Goal: Task Accomplishment & Management: Use online tool/utility

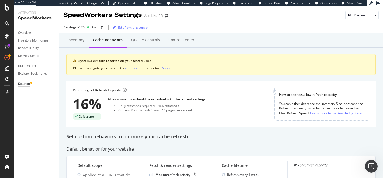
click at [209, 81] on div "Inventory Cache behaviors Quality Controls Control Center System alert: fails r…" at bounding box center [221, 59] width 309 height 44
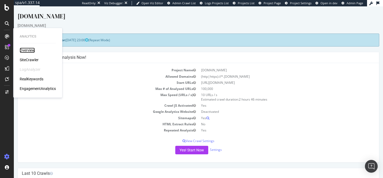
click at [26, 49] on div "Overview" at bounding box center [27, 50] width 15 height 5
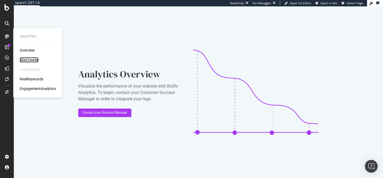
click at [27, 57] on div "SiteCrawler" at bounding box center [29, 59] width 19 height 5
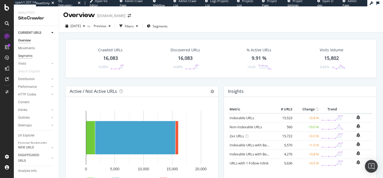
click at [28, 55] on div "Segments" at bounding box center [25, 56] width 14 height 6
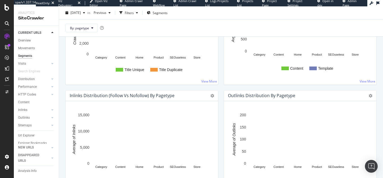
scroll to position [546, 0]
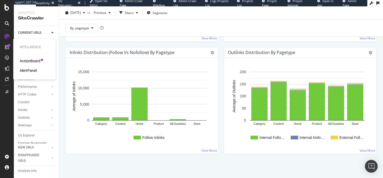
click at [23, 61] on div "ActionBoard" at bounding box center [30, 60] width 21 height 5
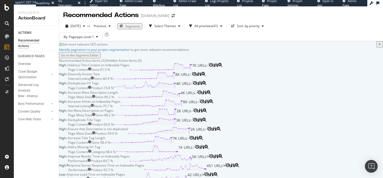
scroll to position [105, 0]
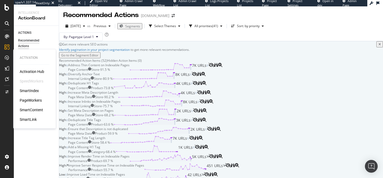
click at [34, 101] on div "PageWorkers" at bounding box center [31, 100] width 22 height 5
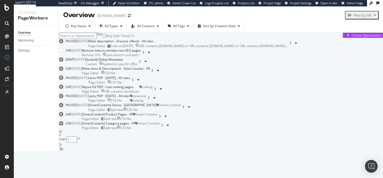
click at [141, 53] on div "Remove links to noindex non-SEO pages" at bounding box center [111, 50] width 59 height 5
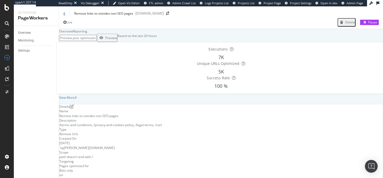
click at [64, 15] on icon at bounding box center [64, 13] width 2 height 3
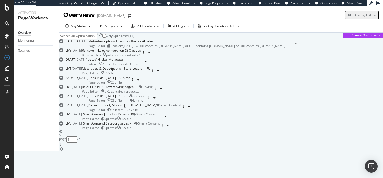
scroll to position [75, 0]
click at [28, 42] on div "Monitoring" at bounding box center [26, 41] width 16 height 6
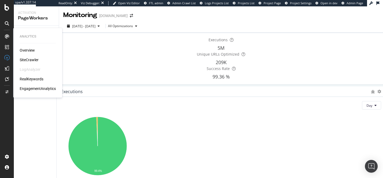
click at [27, 57] on div "Overview SiteCrawler LogAnalyzer RealKeywords EngagementAnalytics" at bounding box center [38, 70] width 36 height 44
click at [29, 60] on div "SiteCrawler" at bounding box center [29, 59] width 19 height 5
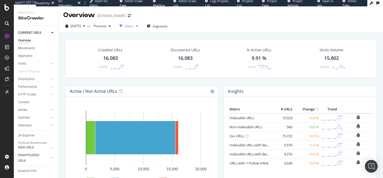
click at [134, 26] on div "Filters" at bounding box center [129, 26] width 9 height 5
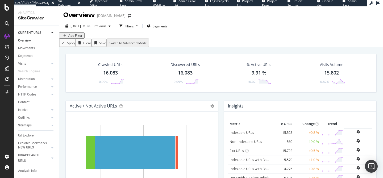
click at [80, 38] on div "Add Filter" at bounding box center [75, 35] width 14 height 5
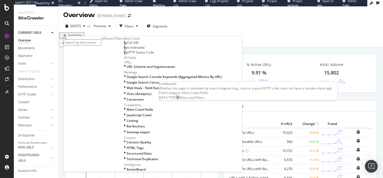
click at [127, 50] on span "Is Indexable" at bounding box center [136, 47] width 18 height 5
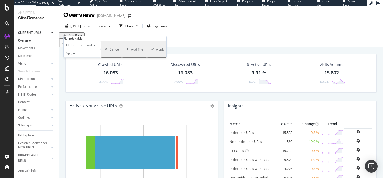
click at [75, 55] on icon at bounding box center [74, 53] width 4 height 3
click at [76, 69] on div "No" at bounding box center [82, 66] width 37 height 6
click at [156, 52] on div "Apply" at bounding box center [160, 49] width 8 height 5
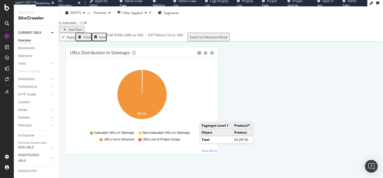
scroll to position [625, 0]
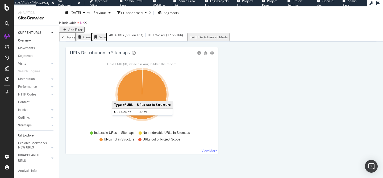
click at [29, 135] on div "Url Explorer" at bounding box center [26, 136] width 17 height 6
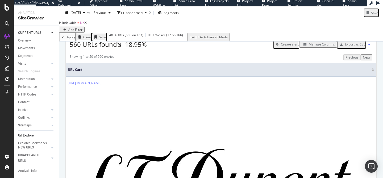
scroll to position [122, 0]
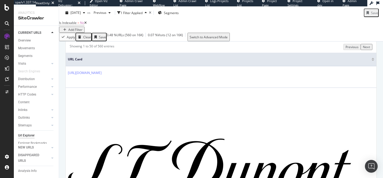
click at [310, 36] on div "Manage Columns" at bounding box center [322, 34] width 26 height 5
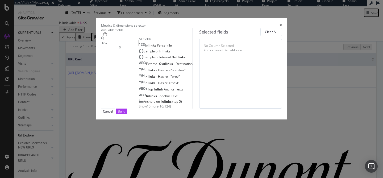
click at [139, 109] on span "Show 10 more" at bounding box center [149, 106] width 20 height 5
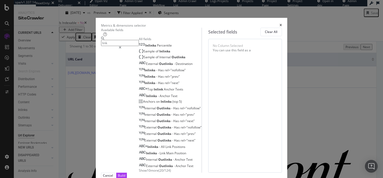
scroll to position [61, 0]
click at [139, 168] on span "Show 10 more" at bounding box center [149, 170] width 20 height 5
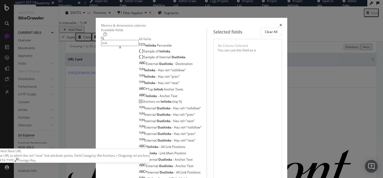
scroll to position [0, 0]
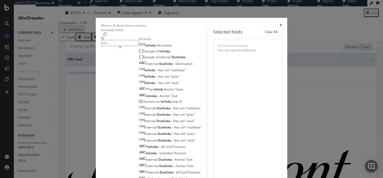
click at [101, 46] on input "link" at bounding box center [120, 43] width 38 height 6
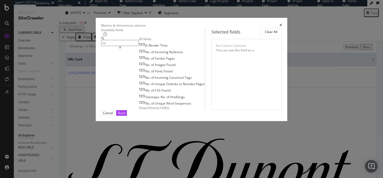
type input "n"
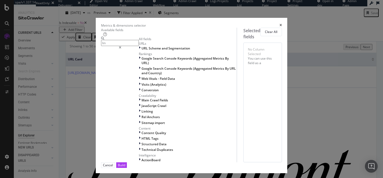
type input "link"
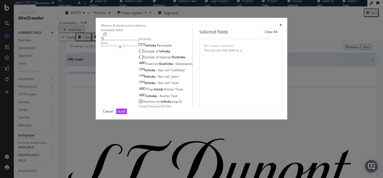
click at [139, 109] on span "Show 10 more" at bounding box center [149, 106] width 20 height 5
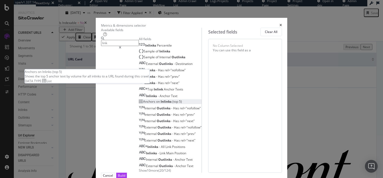
scroll to position [61, 0]
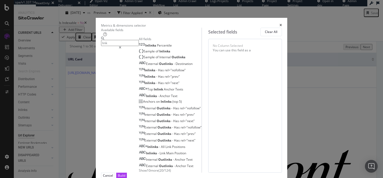
click at [139, 168] on span "Show 10 more" at bounding box center [149, 170] width 20 height 5
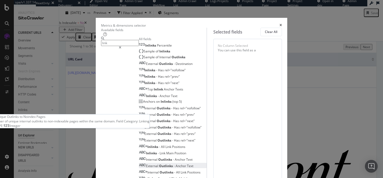
scroll to position [126, 0]
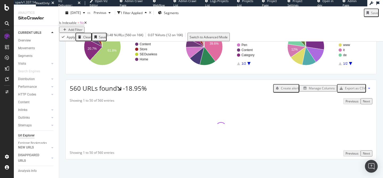
scroll to position [94, 0]
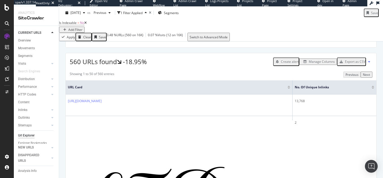
click at [372, 89] on div at bounding box center [373, 88] width 3 height 1
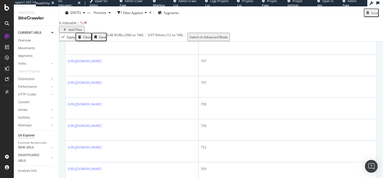
scroll to position [265, 0]
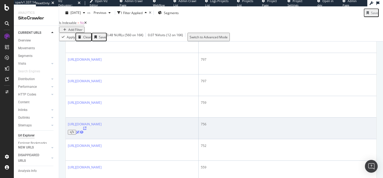
click at [86, 127] on icon at bounding box center [84, 128] width 3 height 3
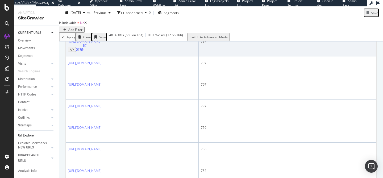
scroll to position [242, 0]
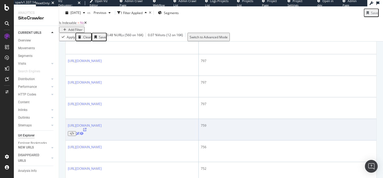
click at [86, 128] on icon at bounding box center [84, 129] width 3 height 3
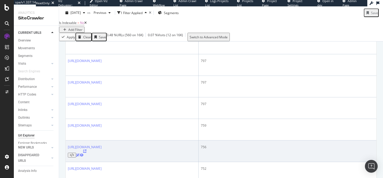
click at [86, 150] on icon at bounding box center [84, 151] width 3 height 3
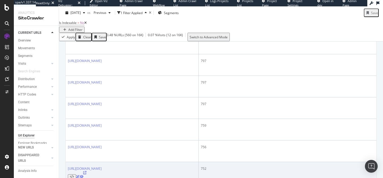
click at [86, 171] on icon at bounding box center [84, 172] width 3 height 3
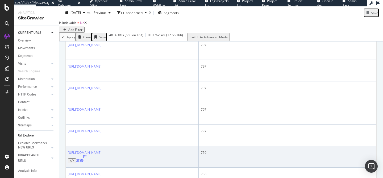
scroll to position [167, 0]
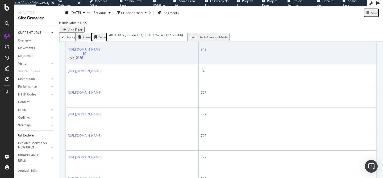
click at [86, 55] on icon at bounding box center [84, 53] width 3 height 3
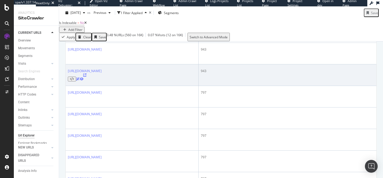
click at [86, 77] on icon at bounding box center [84, 74] width 3 height 3
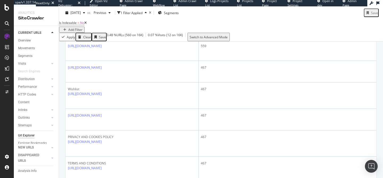
scroll to position [380, 0]
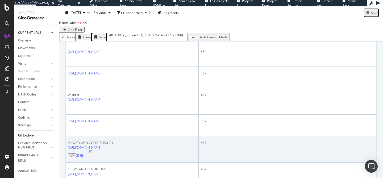
click at [92, 150] on icon at bounding box center [90, 151] width 3 height 3
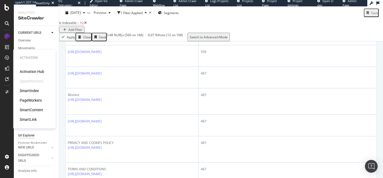
click at [32, 101] on div "PageWorkers" at bounding box center [31, 100] width 22 height 5
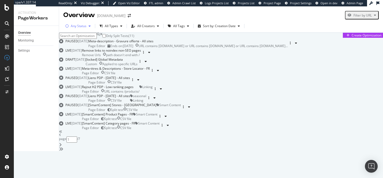
click at [84, 24] on div "Any Status" at bounding box center [79, 25] width 16 height 3
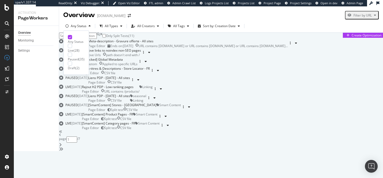
click at [74, 48] on div "Live" at bounding box center [71, 50] width 6 height 5
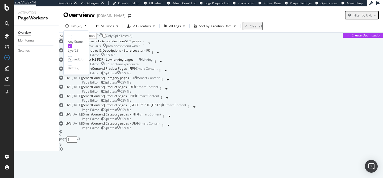
click at [60, 63] on div "Only Split Tests ( 8 ) Create Optimization LIVE 19 Aug. 2025 Remove links to no…" at bounding box center [221, 92] width 324 height 118
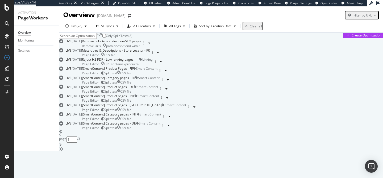
scroll to position [99, 0]
click at [133, 66] on div "[SmartContent] Product Pages - FR" at bounding box center [107, 68] width 51 height 5
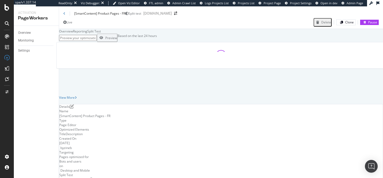
click at [101, 34] on div "Split Test" at bounding box center [94, 31] width 14 height 5
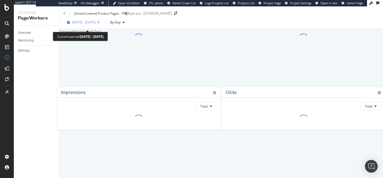
click at [102, 24] on div "button" at bounding box center [99, 22] width 6 height 3
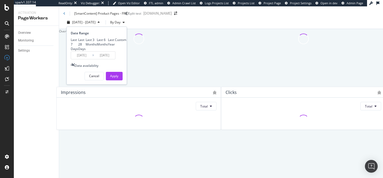
click at [164, 34] on div "Overview Reporting Split Test" at bounding box center [221, 31] width 324 height 5
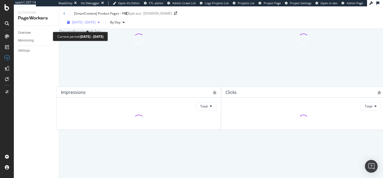
click at [82, 24] on span "2025 Aug. 8th - Sep. 4th" at bounding box center [83, 22] width 23 height 5
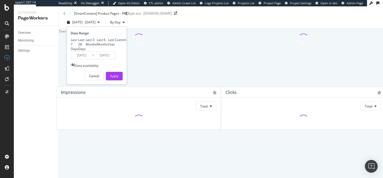
click at [97, 47] on div "Last 6 Months" at bounding box center [102, 42] width 11 height 9
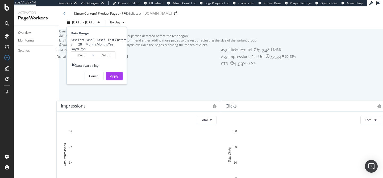
type input "2025/03/05"
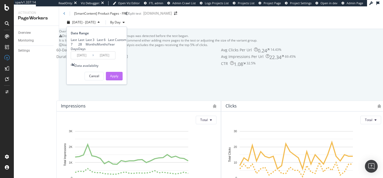
click at [109, 80] on button "Apply" at bounding box center [114, 76] width 17 height 9
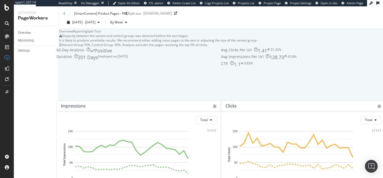
click at [65, 14] on icon at bounding box center [64, 13] width 2 height 3
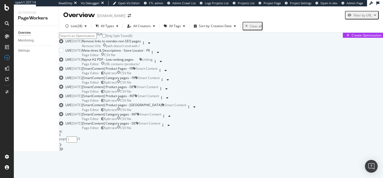
scroll to position [79, 0]
click at [133, 75] on div "Page Editor Split test CSV file" at bounding box center [107, 73] width 51 height 5
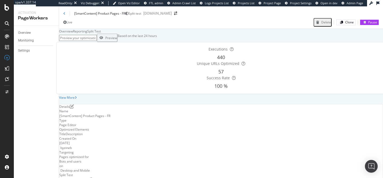
click at [101, 34] on div "Split Test" at bounding box center [94, 31] width 14 height 5
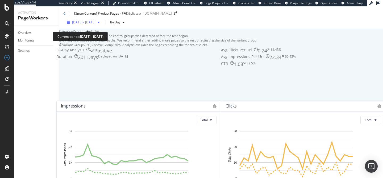
click at [88, 24] on span "2025 Aug. 8th - Sep. 4th" at bounding box center [83, 22] width 23 height 5
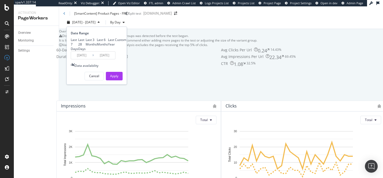
click at [97, 47] on div "Last 6 Months" at bounding box center [102, 42] width 11 height 9
type input "2025/03/05"
click at [112, 78] on div "Apply" at bounding box center [114, 76] width 8 height 5
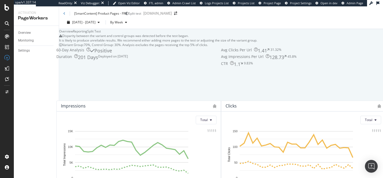
click at [222, 86] on div "Avg Clicks Per Url 1.41 31.32% Avg Impressions Per Url 128.73 45.8% CTR 1.1 9.8…" at bounding box center [303, 73] width 165 height 53
click at [64, 14] on icon at bounding box center [64, 13] width 2 height 3
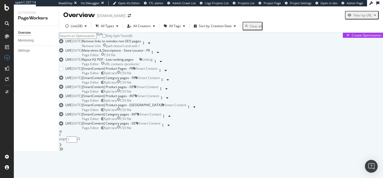
scroll to position [92, 0]
click at [135, 80] on div "[SmartContent] Category pages - FR" at bounding box center [108, 78] width 53 height 5
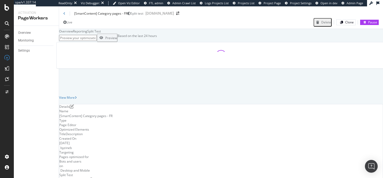
click at [101, 34] on div "Split Test" at bounding box center [94, 31] width 14 height 5
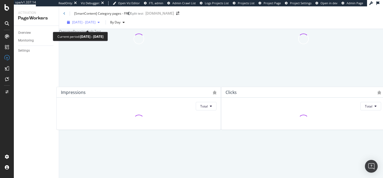
click at [98, 23] on div "2025 Aug. 8th - Sep. 4th" at bounding box center [83, 22] width 37 height 5
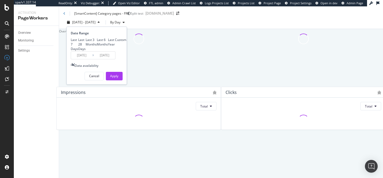
click at [93, 47] on div "Last 3 Months" at bounding box center [91, 42] width 11 height 9
click at [92, 51] on div "Last 7 Days Last 28 Days Last 3 Months Last 6 Months Last Year Custom" at bounding box center [99, 45] width 56 height 14
click at [97, 47] on div "Last 6 Months" at bounding box center [102, 42] width 11 height 9
type input "2025/03/05"
click at [115, 78] on div "Apply" at bounding box center [114, 76] width 8 height 5
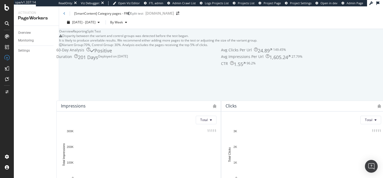
click at [224, 43] on div "Disparity between the variant and control groups was detected before the test b…" at bounding box center [221, 38] width 324 height 9
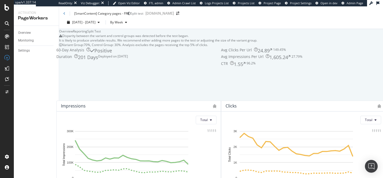
click at [224, 43] on div "Disparity between the variant and control groups was detected before the test b…" at bounding box center [221, 38] width 324 height 9
click at [224, 88] on div "Avg Clicks Per Url 24.89 149.45% Avg Impressions Per Url 1,605.24 27.79% CTR 1.…" at bounding box center [303, 73] width 165 height 53
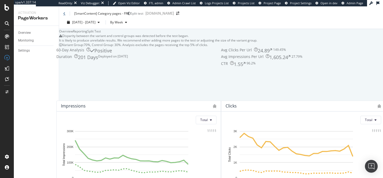
click at [63, 15] on icon at bounding box center [64, 13] width 2 height 3
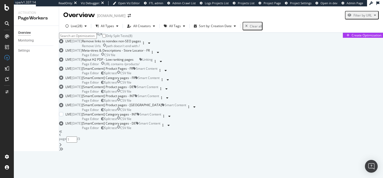
scroll to position [232, 0]
click at [62, 147] on icon "angle-right" at bounding box center [60, 145] width 3 height 4
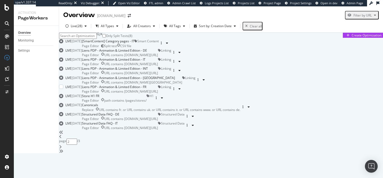
scroll to position [231, 0]
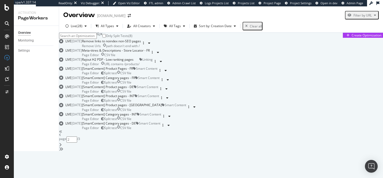
type input "1"
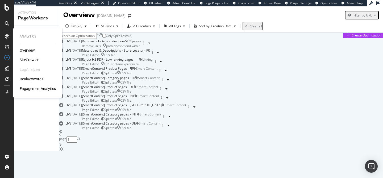
click at [25, 59] on div "SiteCrawler" at bounding box center [29, 59] width 19 height 5
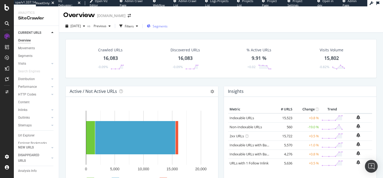
click at [160, 27] on div "Segments" at bounding box center [157, 26] width 21 height 5
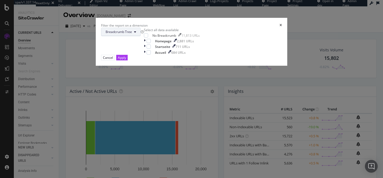
click at [132, 34] on span "Breadcrumb Tree" at bounding box center [119, 32] width 26 height 5
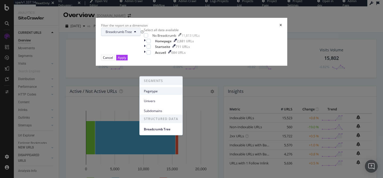
click at [150, 92] on span "Pagetype" at bounding box center [161, 91] width 34 height 5
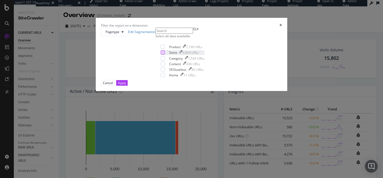
click at [161, 55] on div "modal" at bounding box center [163, 52] width 4 height 4
click at [128, 86] on button "Apply" at bounding box center [121, 83] width 11 height 6
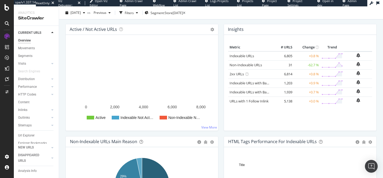
scroll to position [63, 0]
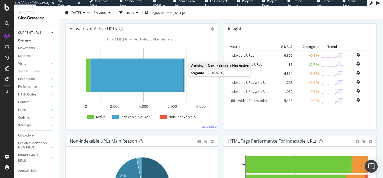
click at [184, 75] on rect "A chart." at bounding box center [184, 75] width 1 height 34
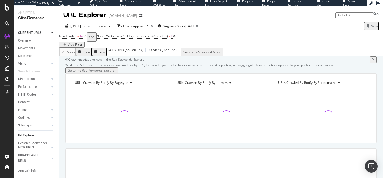
click at [176, 38] on icon at bounding box center [174, 36] width 2 height 3
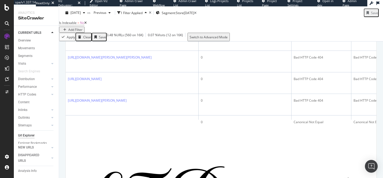
scroll to position [413, 0]
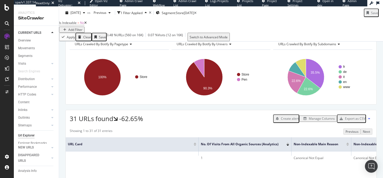
scroll to position [0, 0]
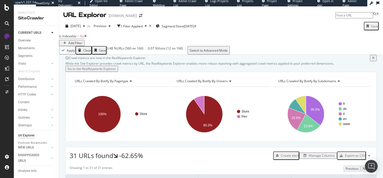
click at [87, 38] on icon at bounding box center [85, 36] width 2 height 3
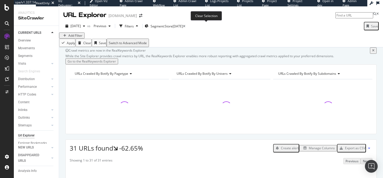
click at [186, 26] on icon at bounding box center [184, 26] width 2 height 3
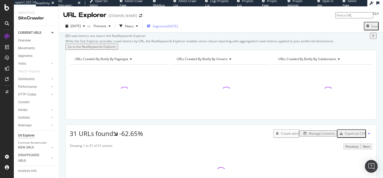
click at [166, 27] on span "Segments" at bounding box center [160, 26] width 15 height 5
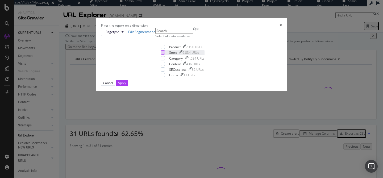
click at [161, 55] on div "modal" at bounding box center [163, 52] width 4 height 4
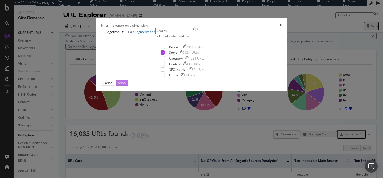
click at [126, 85] on div "Apply" at bounding box center [122, 83] width 8 height 5
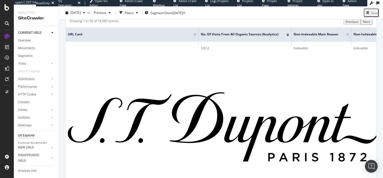
scroll to position [154, 0]
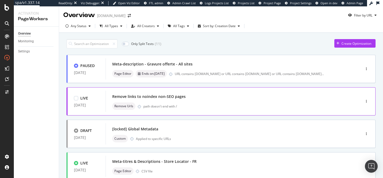
click at [175, 105] on div "path doesn't end with /" at bounding box center [240, 106] width 195 height 5
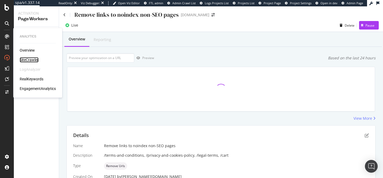
click at [27, 61] on div "SiteCrawler" at bounding box center [29, 59] width 19 height 5
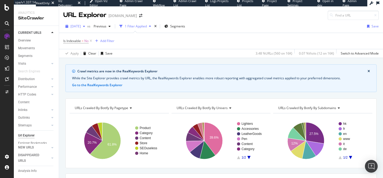
click at [81, 25] on span "[DATE]" at bounding box center [76, 26] width 10 height 5
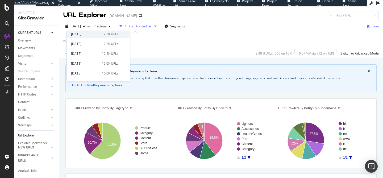
scroll to position [36, 0]
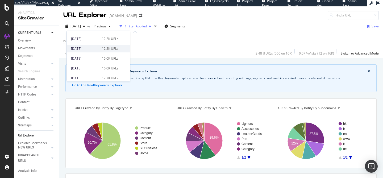
click at [98, 48] on div "2025 Aug. 14th 12.2K URLs" at bounding box center [94, 48] width 47 height 5
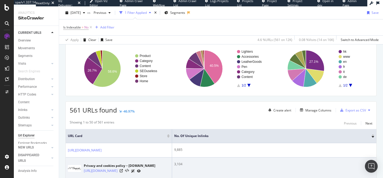
scroll to position [72, 0]
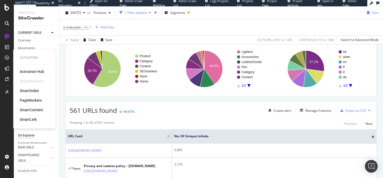
click at [27, 100] on div "PageWorkers" at bounding box center [31, 100] width 22 height 5
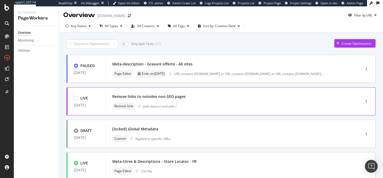
click at [217, 100] on div "Remove links to noindex non-SEO pages" at bounding box center [225, 96] width 226 height 7
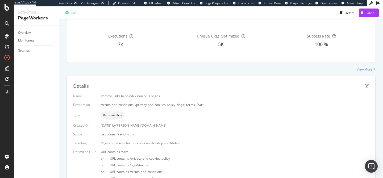
scroll to position [48, 0]
click at [366, 86] on icon "pen-to-square" at bounding box center [367, 87] width 4 height 4
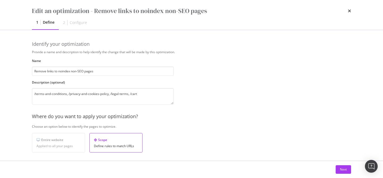
scroll to position [104, 0]
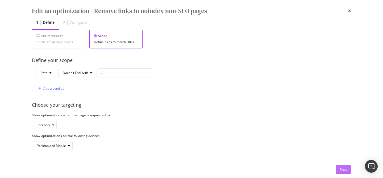
click at [337, 169] on button "Next" at bounding box center [343, 169] width 15 height 9
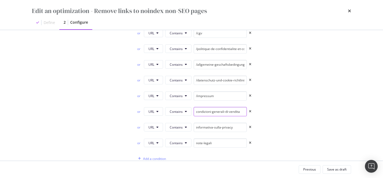
click at [196, 110] on input "condizioni-generali-di-vendita" at bounding box center [220, 111] width 53 height 9
type input "/condizioni-generali-di-vendita"
click at [195, 125] on input "informativa-sulla-privacy" at bounding box center [220, 127] width 53 height 9
type input "/informativa-sulla-privacy"
click at [196, 143] on input "note-legali" at bounding box center [220, 142] width 53 height 9
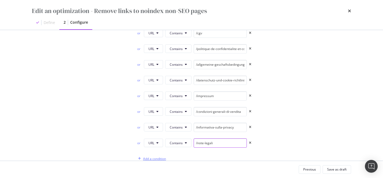
type input "/note-legali"
click at [161, 158] on div "Add a condition" at bounding box center [154, 158] width 23 height 5
click at [174, 158] on span "Equals" at bounding box center [175, 158] width 10 height 5
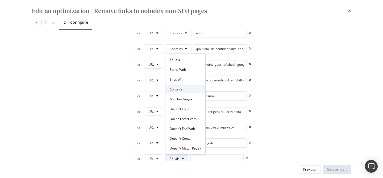
click at [182, 89] on span "Contains" at bounding box center [185, 89] width 31 height 5
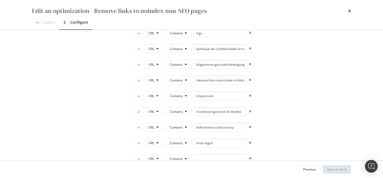
scroll to position [106, 0]
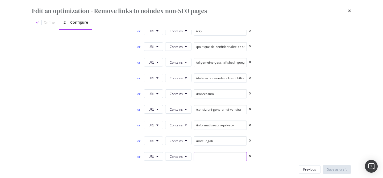
click at [203, 156] on input "modal" at bounding box center [220, 156] width 53 height 9
paste input "/politica-sulla-privacy-e-cookie"
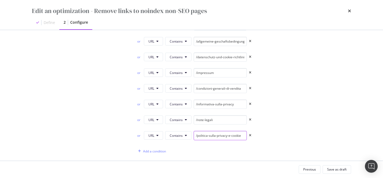
scroll to position [133, 0]
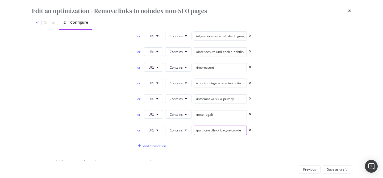
type input "/politica-sulla-privacy-e-cookie"
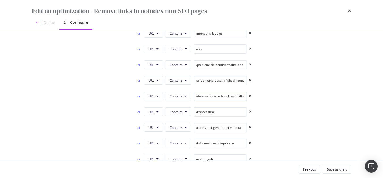
scroll to position [164, 0]
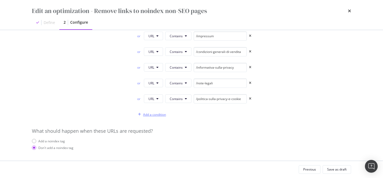
click at [160, 117] on div "Add a condition" at bounding box center [151, 114] width 30 height 8
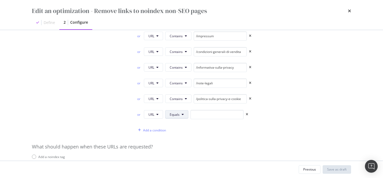
click at [178, 116] on span "Equals" at bounding box center [175, 114] width 10 height 5
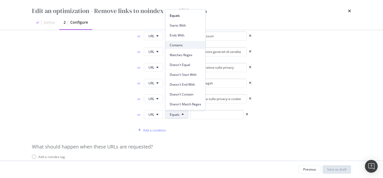
click at [185, 47] on div "Contains" at bounding box center [186, 45] width 40 height 8
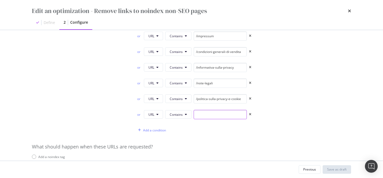
click at [208, 114] on input "modal" at bounding box center [220, 114] width 53 height 9
paste input "/politique-de-confidentialite"
type input "/politique-de-confidentialite"
click at [213, 133] on div "Add a condition" at bounding box center [243, 130] width 215 height 9
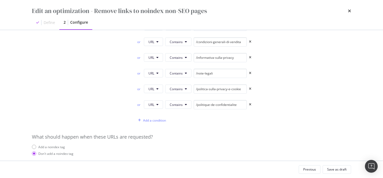
scroll to position [180, 0]
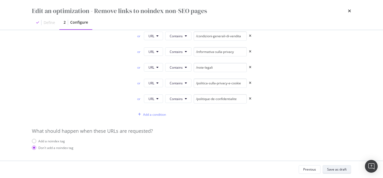
click at [339, 165] on button "Save as draft" at bounding box center [337, 169] width 28 height 9
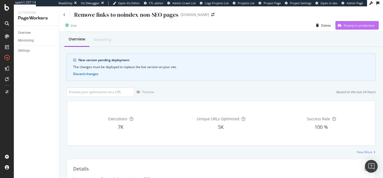
click at [351, 27] on div "Deploy to production" at bounding box center [359, 25] width 31 height 5
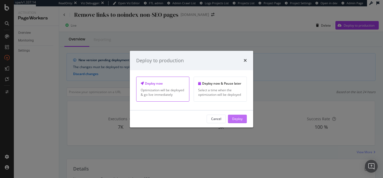
click at [245, 119] on button "Deploy" at bounding box center [237, 119] width 19 height 9
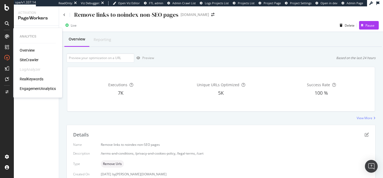
click at [27, 61] on div "SiteCrawler" at bounding box center [29, 59] width 19 height 5
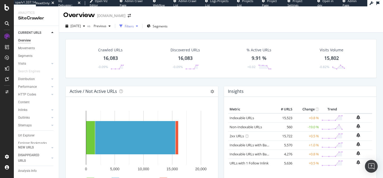
click at [137, 28] on div "Filters" at bounding box center [128, 26] width 23 height 8
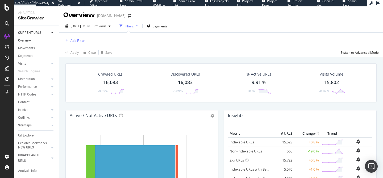
click at [74, 40] on div "Add Filter" at bounding box center [78, 40] width 14 height 5
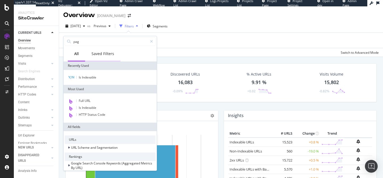
type input "page"
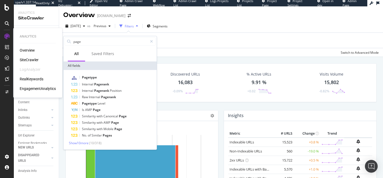
click at [30, 79] on div "RealKeywords" at bounding box center [32, 78] width 24 height 5
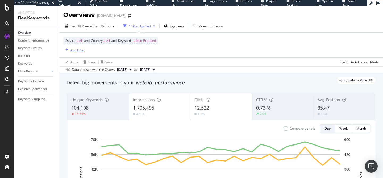
click at [73, 51] on div "Add Filter" at bounding box center [78, 50] width 14 height 5
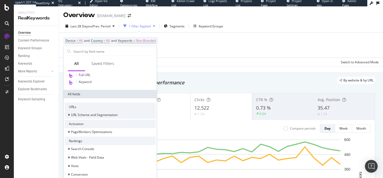
scroll to position [38, 0]
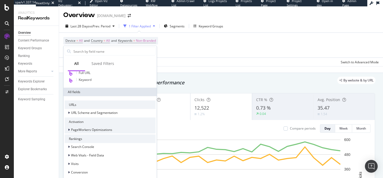
click at [100, 130] on span "PageWorkers Optimizations" at bounding box center [91, 129] width 41 height 5
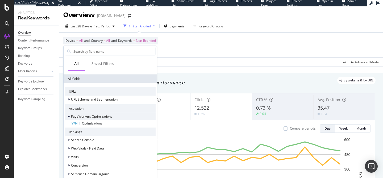
scroll to position [54, 0]
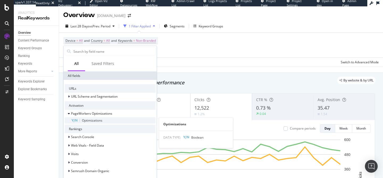
click at [102, 121] on span "Optimizations" at bounding box center [92, 120] width 20 height 5
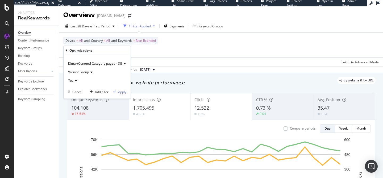
click at [98, 64] on span "[SmartContent] Category pages - DE" at bounding box center [95, 63] width 54 height 5
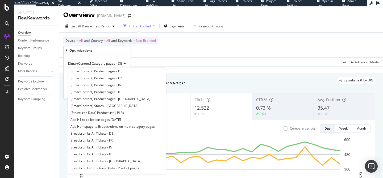
scroll to position [0, 0]
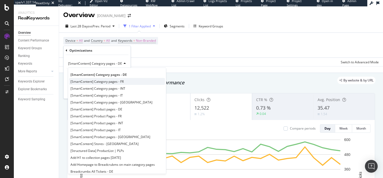
click at [128, 82] on div "[SmartContent] Category pages - FR" at bounding box center [117, 81] width 96 height 7
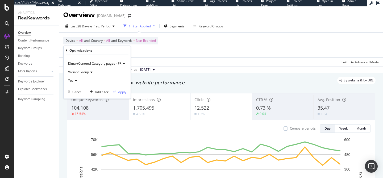
click at [82, 73] on span "Variant Group" at bounding box center [78, 72] width 21 height 5
click at [87, 100] on div "All urls in Scope" at bounding box center [97, 96] width 57 height 7
click at [122, 90] on div "Apply" at bounding box center [122, 91] width 8 height 5
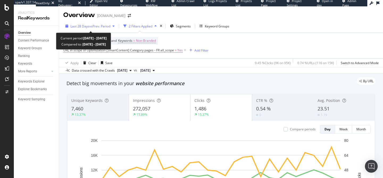
click at [110, 26] on span "vs Prev. Period" at bounding box center [99, 26] width 21 height 5
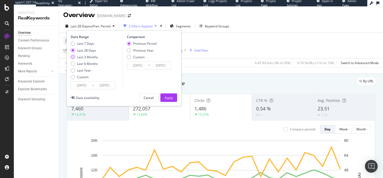
click at [90, 56] on div "Last 3 Months" at bounding box center [87, 57] width 21 height 5
type input "2025/06/06"
type input "2025/03/06"
type input "2025/06/05"
click at [139, 50] on div "Previous Year" at bounding box center [143, 50] width 20 height 5
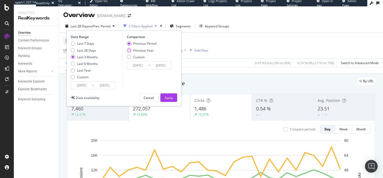
type input "2024/06/07"
type input "2024/09/06"
click at [166, 93] on div "Date Range Last 7 Days Last 28 Days Last 3 Months Last 6 Months Last Year Custo…" at bounding box center [124, 68] width 115 height 76
click at [169, 98] on div "Apply" at bounding box center [169, 98] width 8 height 5
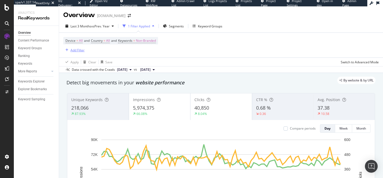
click at [71, 51] on div "Add Filter" at bounding box center [78, 50] width 14 height 5
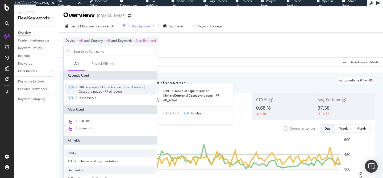
click at [109, 88] on span "URL in scope of Optimization [SmartContent] Category pages - FR all_scope" at bounding box center [112, 89] width 66 height 9
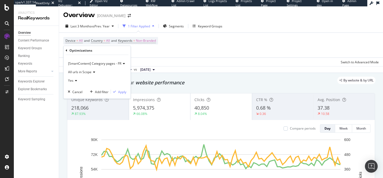
click at [104, 64] on span "[SmartContent] Category pages - FR" at bounding box center [94, 63] width 53 height 5
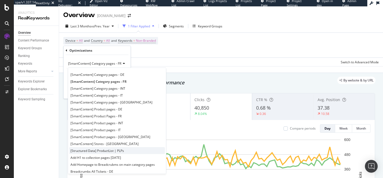
click at [117, 152] on span "[Structured Data] ProductList | PLPs" at bounding box center [97, 150] width 53 height 5
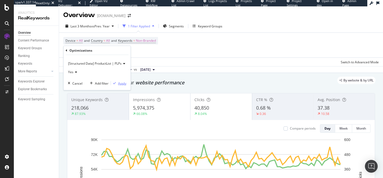
click at [122, 84] on div "Apply" at bounding box center [122, 83] width 8 height 5
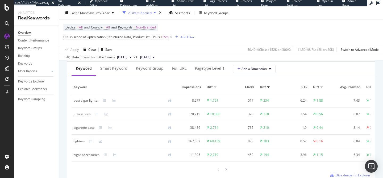
scroll to position [488, 0]
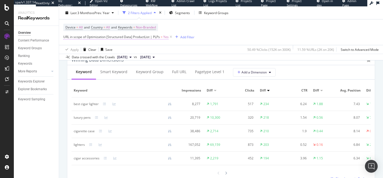
click at [148, 37] on span "URL in scope of Optimization [Structured Data] ProductList | PLPs" at bounding box center [111, 37] width 97 height 5
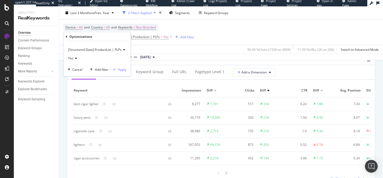
click at [118, 46] on div "[Structured Data] ProductList | PLPs" at bounding box center [97, 50] width 59 height 9
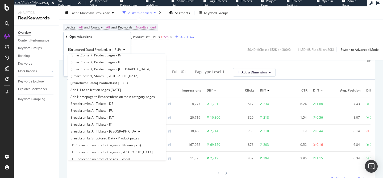
scroll to position [84, 0]
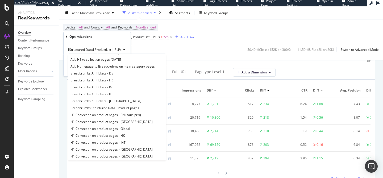
click at [234, 47] on div "Apply Clear Save 50.49 % Clicks ( 152K on 300K ) 11.59 % URLs ( 2K on 20K ) Swi…" at bounding box center [221, 49] width 324 height 9
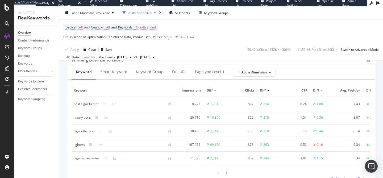
click at [130, 40] on span "URL in scope of Optimization [Structured Data] ProductList | PLPs = Yes" at bounding box center [118, 36] width 110 height 7
click at [127, 38] on span "URL in scope of Optimization [Structured Data] ProductList | PLPs" at bounding box center [111, 37] width 97 height 5
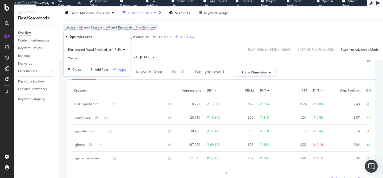
click at [119, 53] on div "[Structured Data] ProductList | PLPs" at bounding box center [97, 50] width 59 height 9
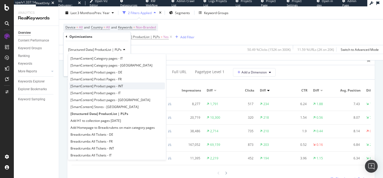
scroll to position [28, 0]
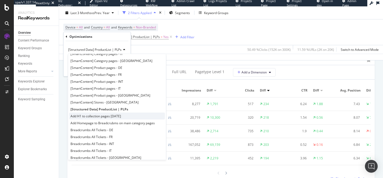
click at [115, 117] on span "Add H1 to collection pages April 2024" at bounding box center [96, 116] width 51 height 5
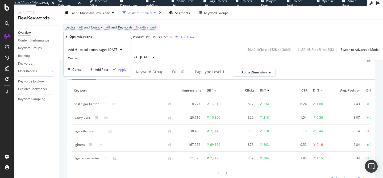
click at [120, 69] on div "Apply" at bounding box center [122, 69] width 8 height 5
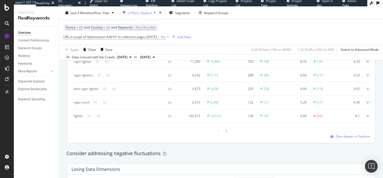
scroll to position [530, 0]
click at [224, 131] on div at bounding box center [226, 130] width 5 height 7
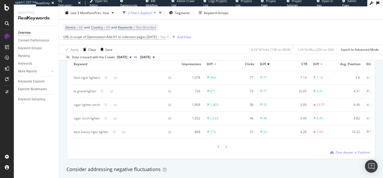
scroll to position [513, 0]
click at [217, 147] on div at bounding box center [218, 147] width 5 height 7
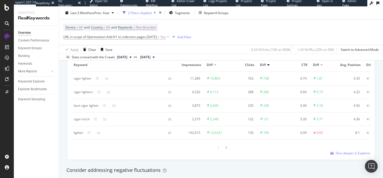
click at [99, 131] on div "lighter" at bounding box center [125, 132] width 102 height 5
click at [99, 133] on icon at bounding box center [98, 132] width 3 height 3
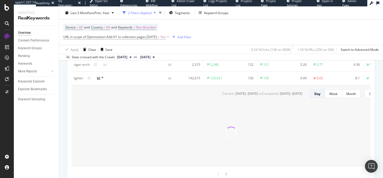
scroll to position [575, 0]
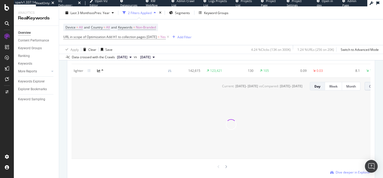
click at [368, 88] on button "Clicks" at bounding box center [376, 86] width 22 height 9
click at [358, 90] on span "Average Position" at bounding box center [348, 91] width 25 height 5
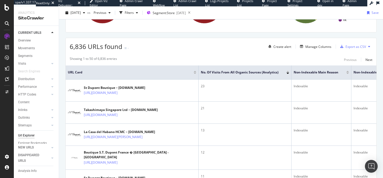
scroll to position [110, 0]
click at [316, 47] on div "Manage Columns" at bounding box center [319, 47] width 26 height 5
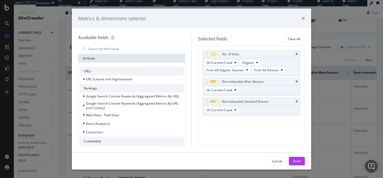
click at [303, 20] on icon "times" at bounding box center [303, 18] width 3 height 4
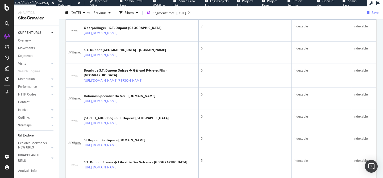
scroll to position [550, 0]
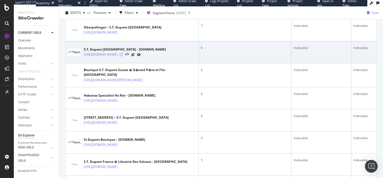
click at [123, 56] on icon at bounding box center [121, 54] width 3 height 3
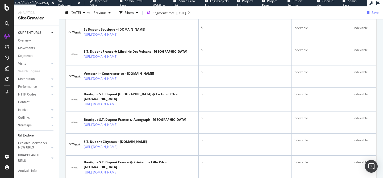
scroll to position [662, 0]
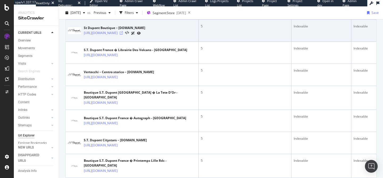
click at [123, 35] on icon at bounding box center [121, 32] width 3 height 3
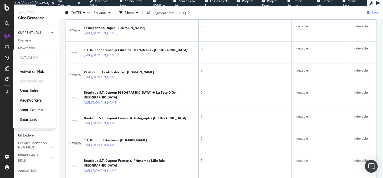
click at [26, 89] on div "SmartIndex" at bounding box center [29, 90] width 19 height 5
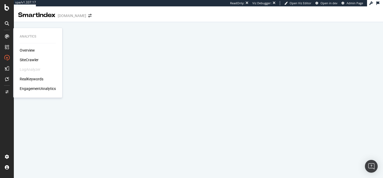
click at [30, 51] on div "Overview" at bounding box center [27, 50] width 15 height 5
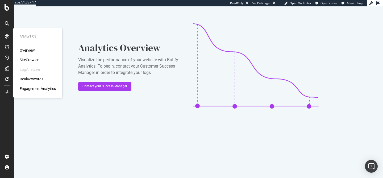
click at [27, 61] on div "SiteCrawler" at bounding box center [29, 59] width 19 height 5
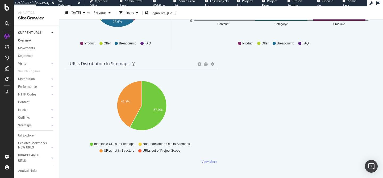
scroll to position [600, 0]
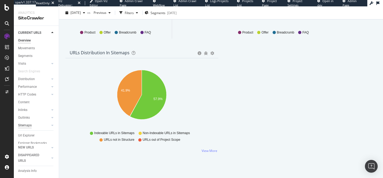
click at [29, 126] on div "Sitemaps" at bounding box center [25, 126] width 14 height 6
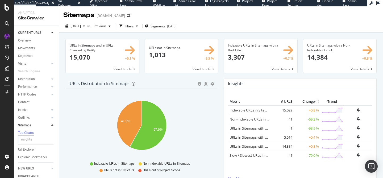
click at [196, 56] on span at bounding box center [181, 55] width 73 height 33
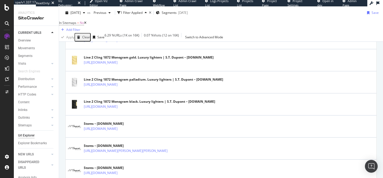
scroll to position [588, 0]
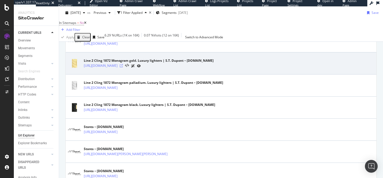
click at [123, 67] on icon at bounding box center [121, 65] width 3 height 3
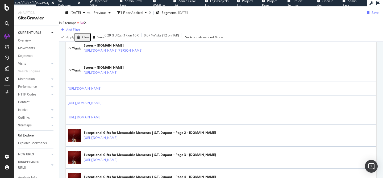
scroll to position [781, 0]
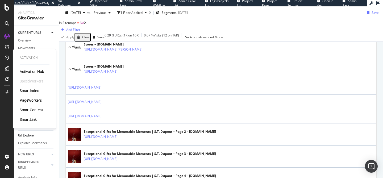
click at [29, 90] on div "SmartIndex" at bounding box center [29, 90] width 19 height 5
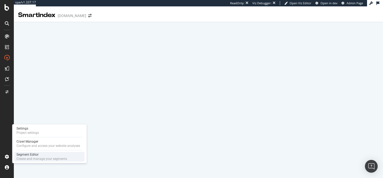
click at [25, 156] on div "Segment Editor" at bounding box center [42, 155] width 51 height 4
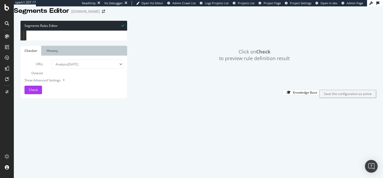
click at [83, 91] on div "[ segment : Pagetype ] @ Home or ( path / url https://hk.st-dupont.com/zh ) pur…" at bounding box center [80, 69] width 94 height 77
drag, startPoint x: 26, startPoint y: 111, endPoint x: 164, endPoint y: 115, distance: 138.7
click at [165, 103] on div "Segments Rules Editor 1 2 3 4 5 6 7 8 9 10 11 12 13 14 15 16 17 [ segment : Pag…" at bounding box center [198, 59] width 369 height 88
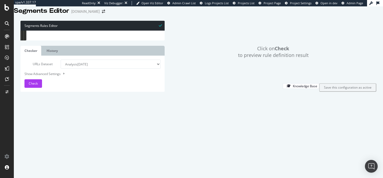
scroll to position [83, 0]
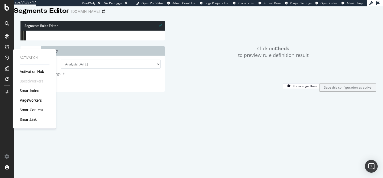
click at [32, 93] on div "SmartIndex" at bounding box center [29, 90] width 19 height 5
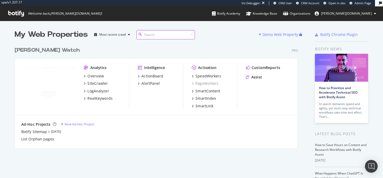
scroll to position [178, 383]
click at [185, 99] on div "Analytics Overview SiteCrawler LogAnalyzer RealKeywords Intelligence ActionBoar…" at bounding box center [156, 87] width 283 height 57
click at [209, 90] on div "SmartContent" at bounding box center [208, 90] width 25 height 5
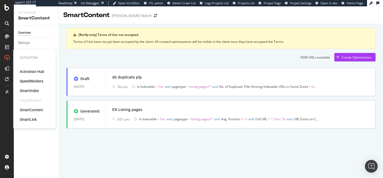
click at [32, 91] on div "SmartIndex" at bounding box center [29, 90] width 19 height 5
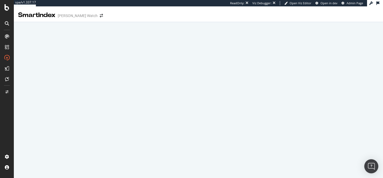
click at [370, 166] on img "Open Intercom Messenger" at bounding box center [371, 166] width 7 height 7
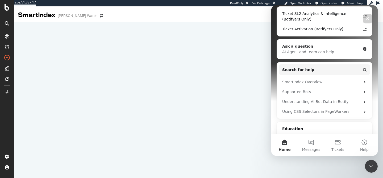
scroll to position [65, 0]
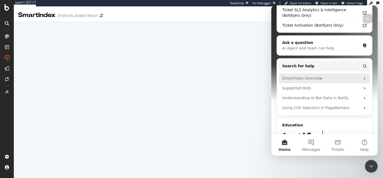
click at [320, 80] on div "SmartIndex Overview" at bounding box center [321, 79] width 78 height 6
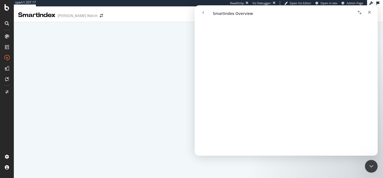
scroll to position [598, 0]
click at [287, 147] on link "Open in help center" at bounding box center [286, 148] width 43 height 4
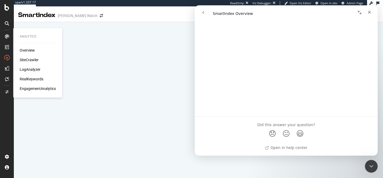
click at [20, 50] on div "Overview" at bounding box center [27, 50] width 15 height 5
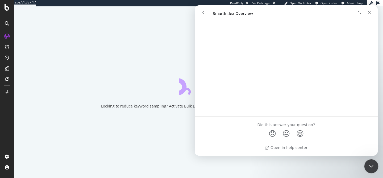
click at [371, 166] on icon "Close Intercom Messenger" at bounding box center [371, 165] width 6 height 6
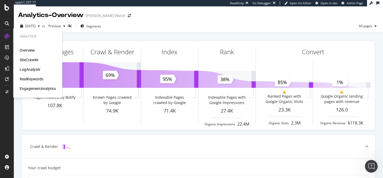
click at [30, 60] on div "SiteCrawler" at bounding box center [29, 59] width 19 height 5
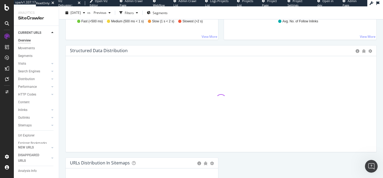
scroll to position [600, 0]
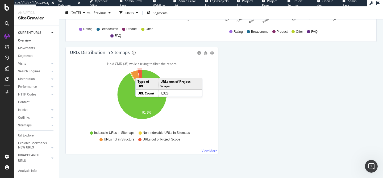
click at [141, 73] on icon "A chart." at bounding box center [140, 82] width 4 height 25
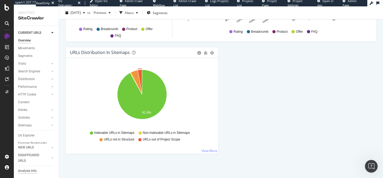
click at [25, 171] on div "Analysis Info" at bounding box center [27, 171] width 19 height 6
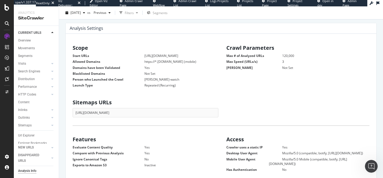
scroll to position [57, 0]
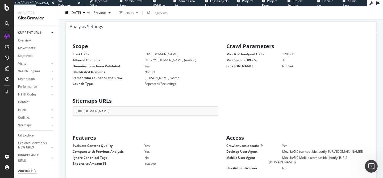
click at [181, 68] on dl "Start URLs [URL][DOMAIN_NAME] Allowed Domains https://*.[DOMAIN_NAME] (mobile) …" at bounding box center [144, 69] width 143 height 34
